Goal: Task Accomplishment & Management: Manage account settings

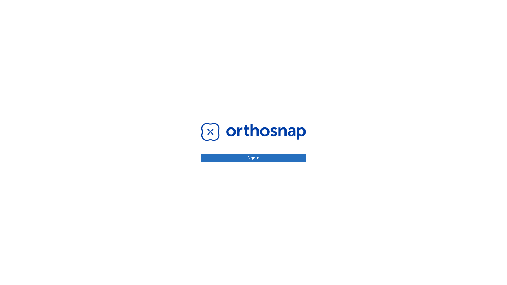
click at [253, 158] on button "Sign in" at bounding box center [253, 158] width 104 height 9
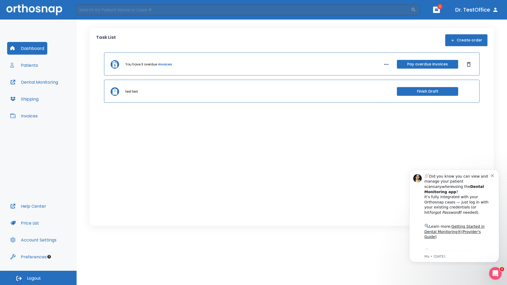
click at [38, 278] on span "Logout" at bounding box center [34, 278] width 14 height 6
